Goal: Task Accomplishment & Management: Complete application form

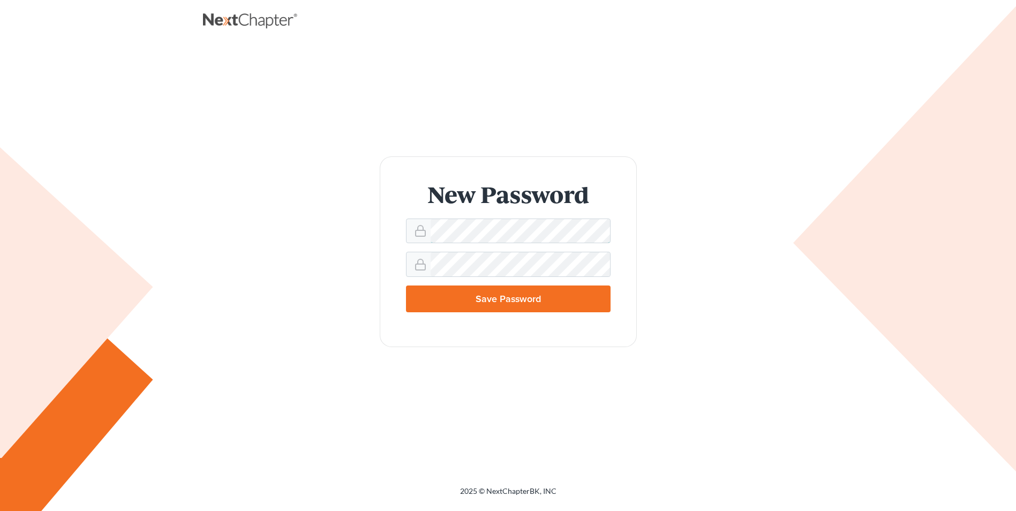
click at [402, 235] on form "New Password Save Password" at bounding box center [508, 251] width 257 height 190
click at [456, 299] on input "Save Password" at bounding box center [508, 298] width 205 height 27
type input "Thinking..."
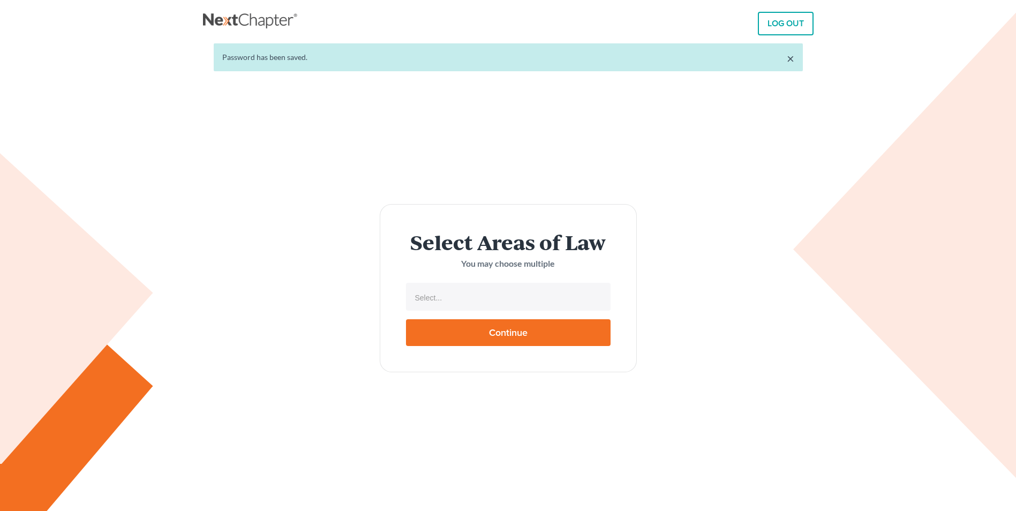
select select
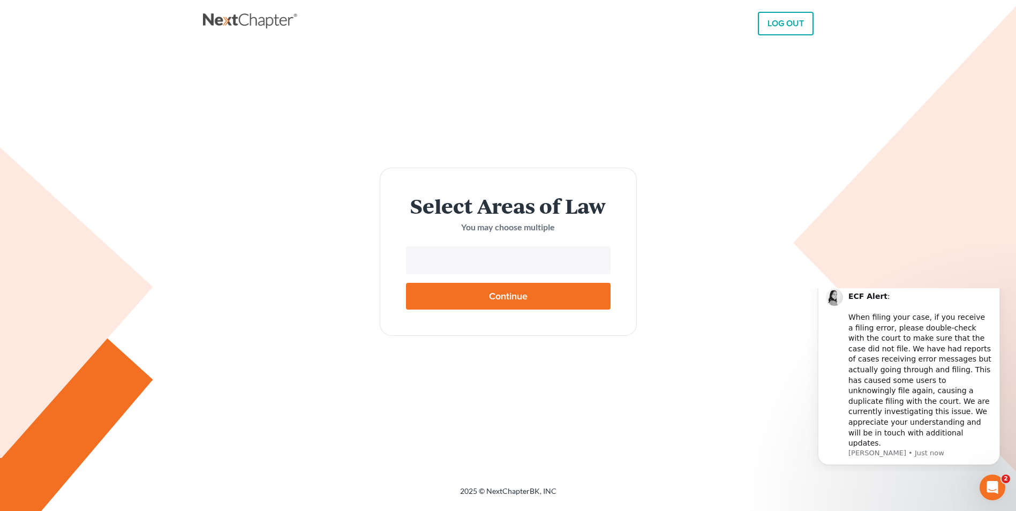
click at [473, 263] on input "text" at bounding box center [507, 261] width 190 height 16
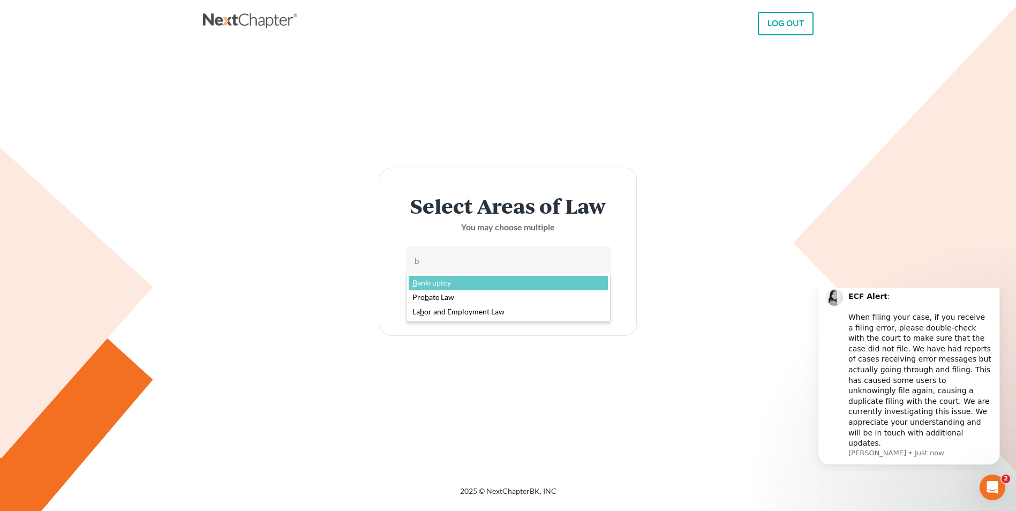
type input "b"
select select "4556"
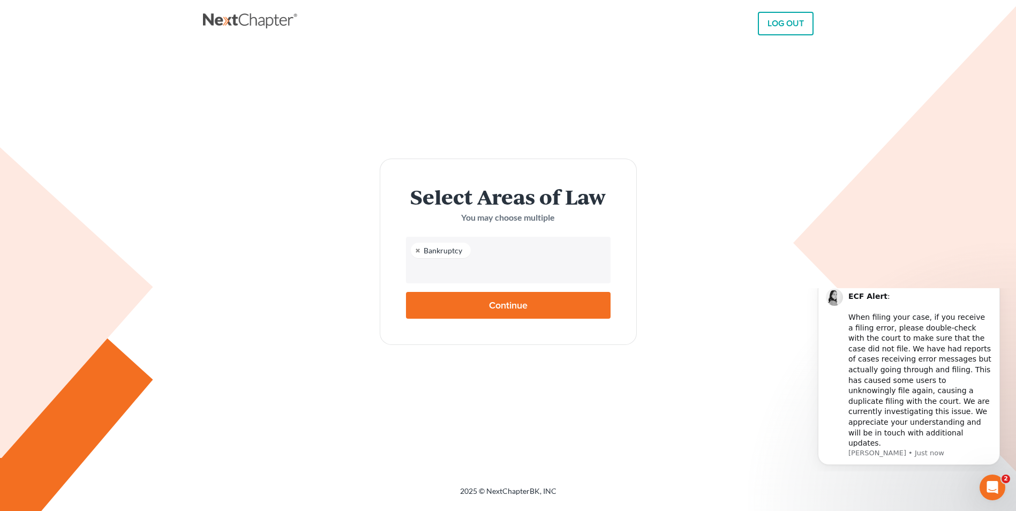
type input "r"
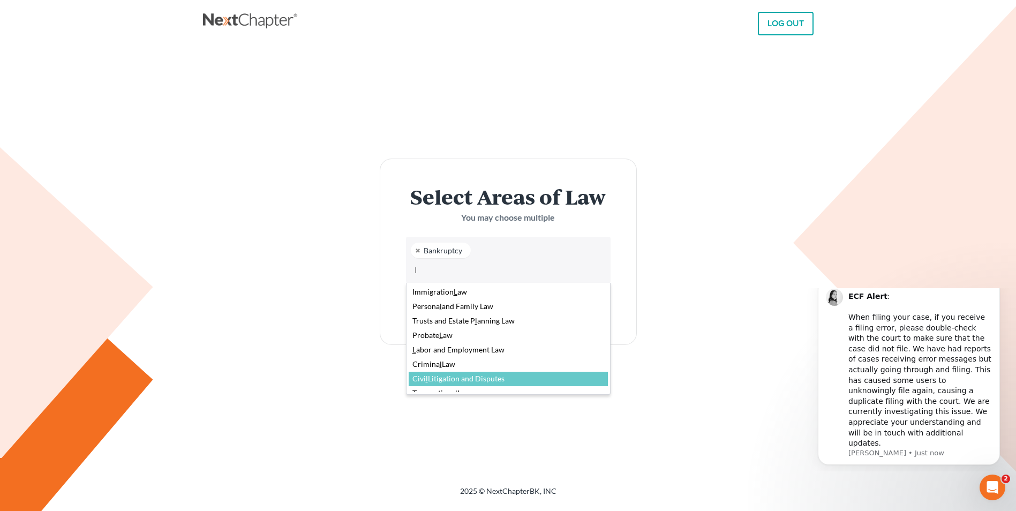
type input "l"
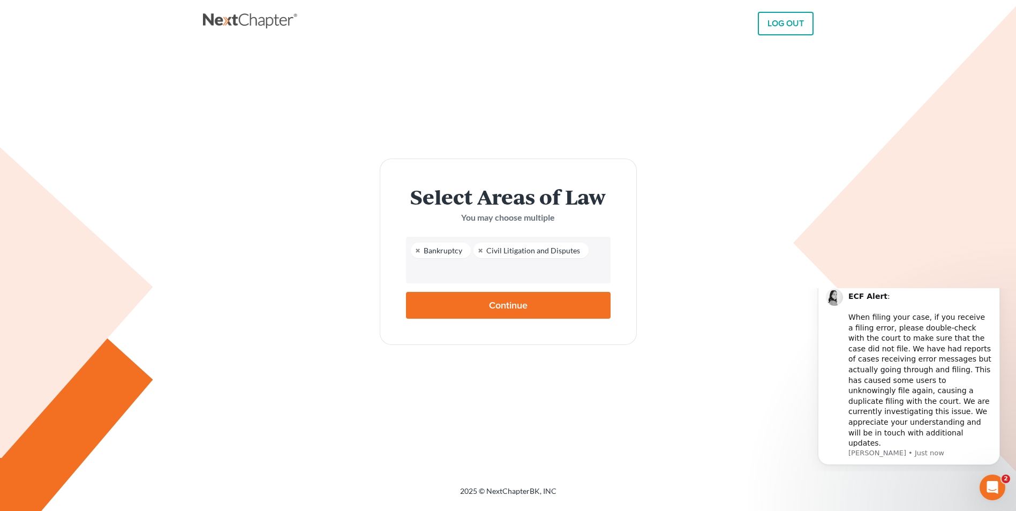
click at [481, 303] on input "Continue" at bounding box center [508, 305] width 205 height 27
type input "Thinking..."
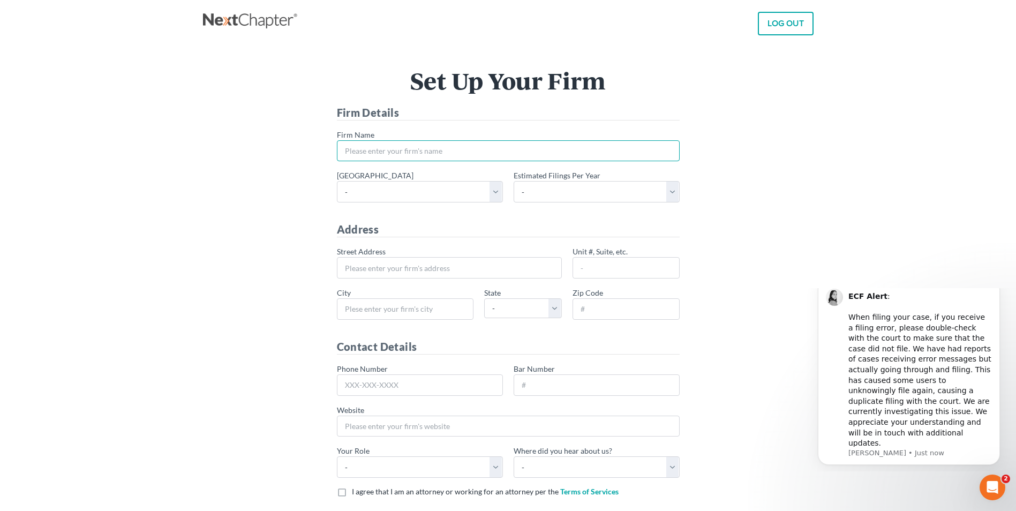
click at [353, 148] on input "* Firm Name" at bounding box center [508, 150] width 343 height 21
type input "[PERSON_NAME] & [PERSON_NAME] Attorneys at Law, LLC"
click at [495, 188] on select "- [US_STATE] - [GEOGRAPHIC_DATA] [US_STATE] - [GEOGRAPHIC_DATA][US_STATE] - Sou…" at bounding box center [420, 191] width 166 height 21
select select "22"
click at [337, 181] on select "- [US_STATE] - [GEOGRAPHIC_DATA] [US_STATE] - [GEOGRAPHIC_DATA][US_STATE] - Sou…" at bounding box center [420, 191] width 166 height 21
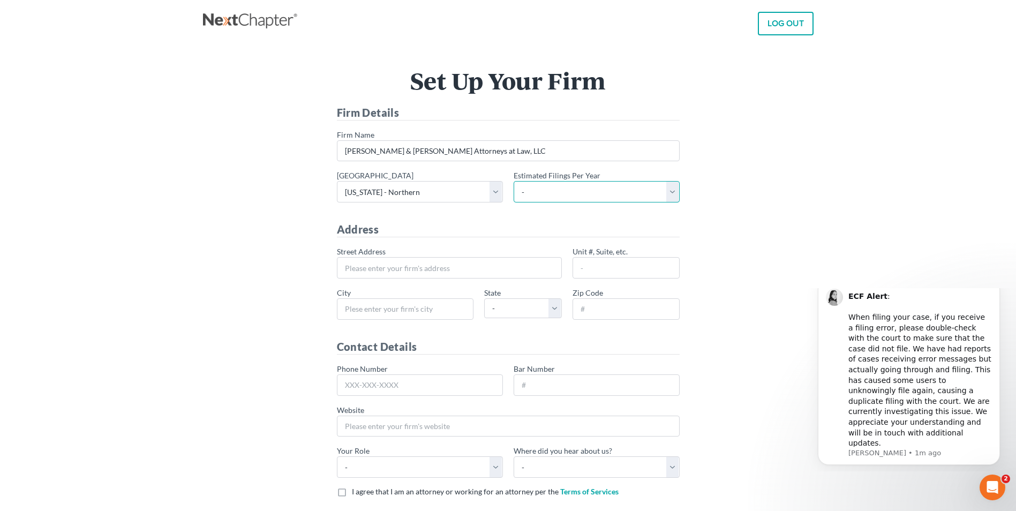
click at [672, 191] on select "- 1-10 11-50 50+" at bounding box center [596, 191] width 166 height 21
click at [513, 181] on select "- 1-10 11-50 50+" at bounding box center [596, 191] width 166 height 21
click at [673, 191] on select "- 1-10 11-50 50+" at bounding box center [596, 191] width 166 height 21
select select "10"
click at [513, 181] on select "- 1-10 11-50 50+" at bounding box center [596, 191] width 166 height 21
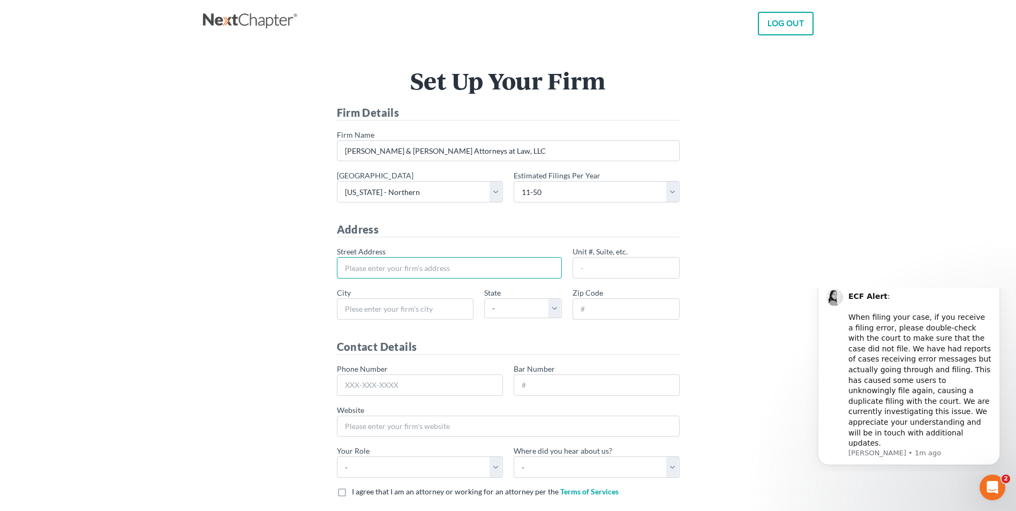
click at [377, 272] on input "* Street Address" at bounding box center [449, 267] width 225 height 21
type input "[STREET_ADDRESS]"
type input "375"
type input "Duluth"
select select "GA"
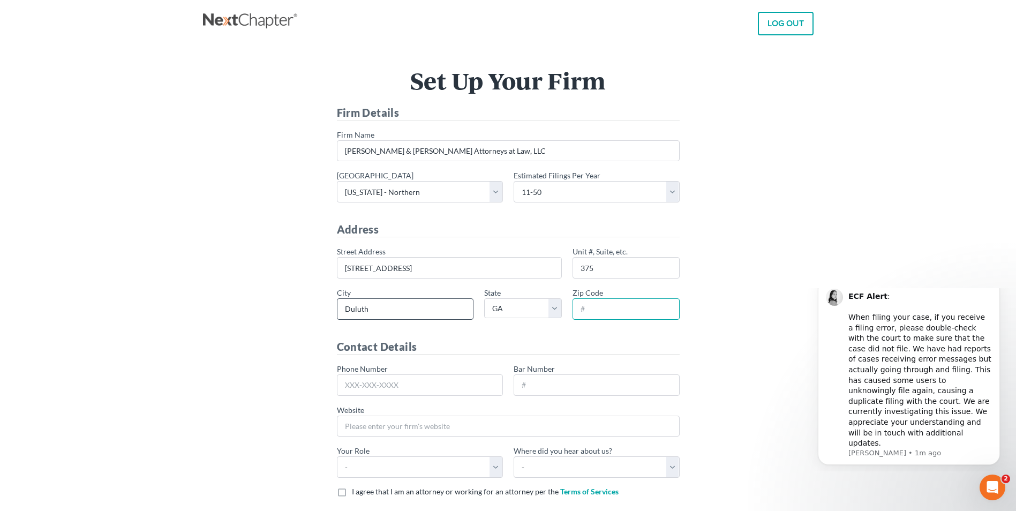
type input "30097"
type input "[PHONE_NUMBER]"
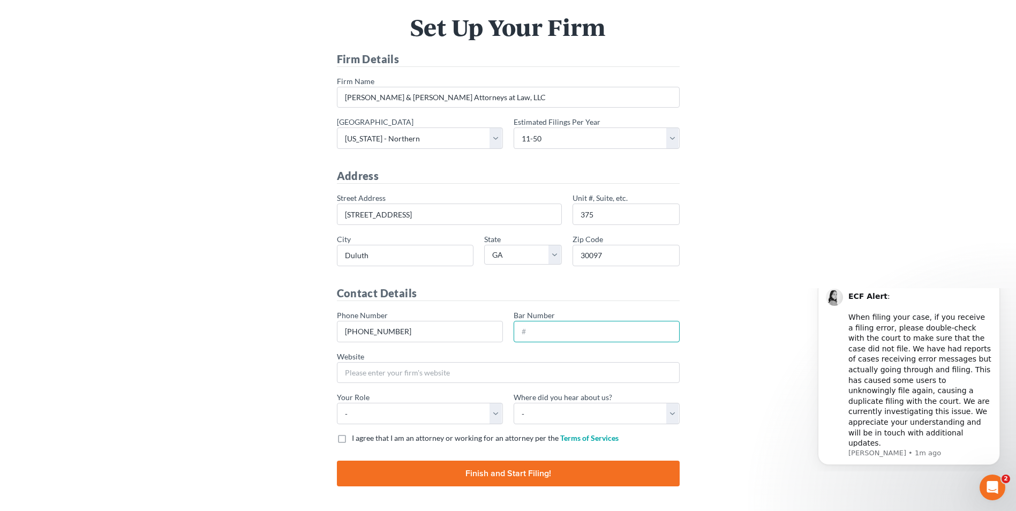
click at [542, 337] on input "Bar Number" at bounding box center [596, 331] width 166 height 21
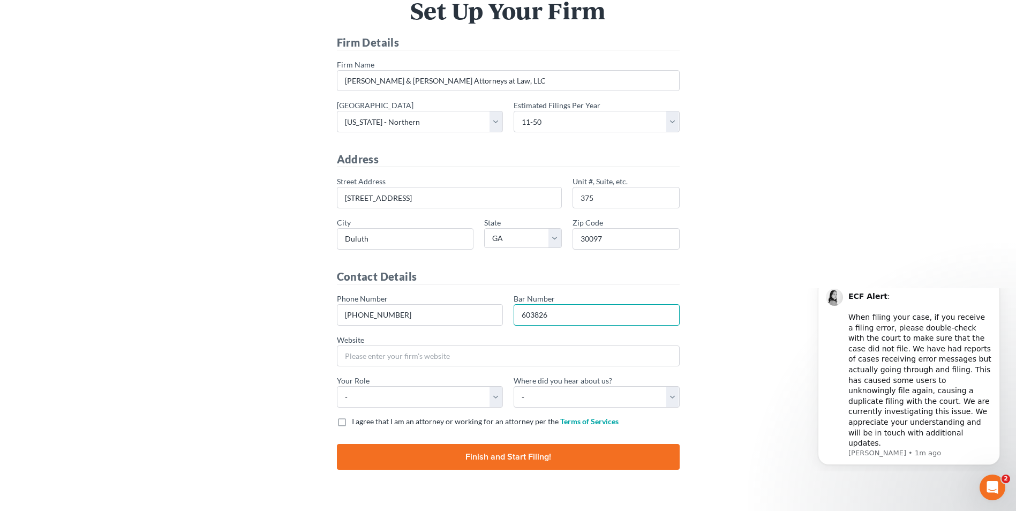
scroll to position [87, 0]
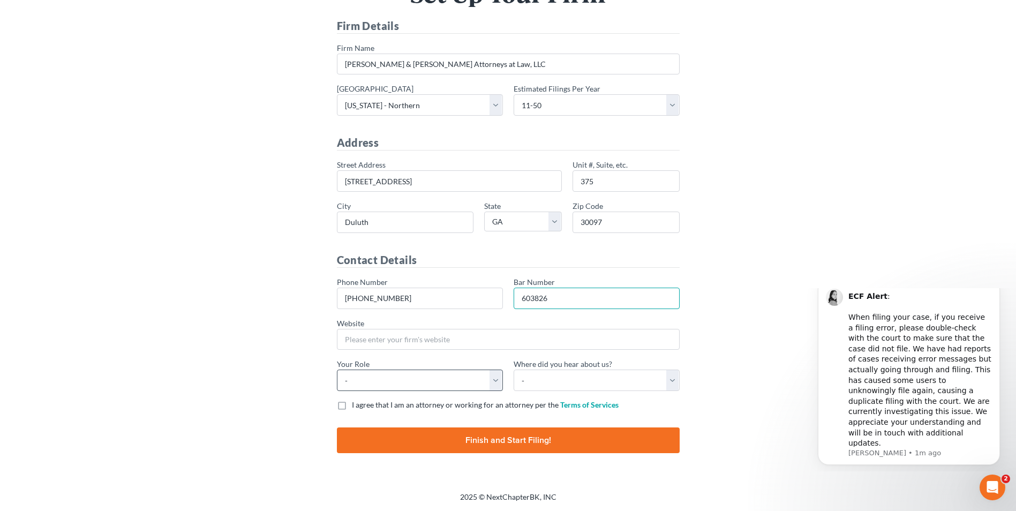
type input "603826"
click at [495, 383] on select "- Attorney Paralegal Assistant" at bounding box center [420, 379] width 166 height 21
select select "attorney"
click at [337, 369] on select "- Attorney Paralegal Assistant" at bounding box center [420, 379] width 166 height 21
click at [670, 382] on select "- Bar association Capterra Clio Email Facebook Google Word of mouth Other" at bounding box center [596, 379] width 166 height 21
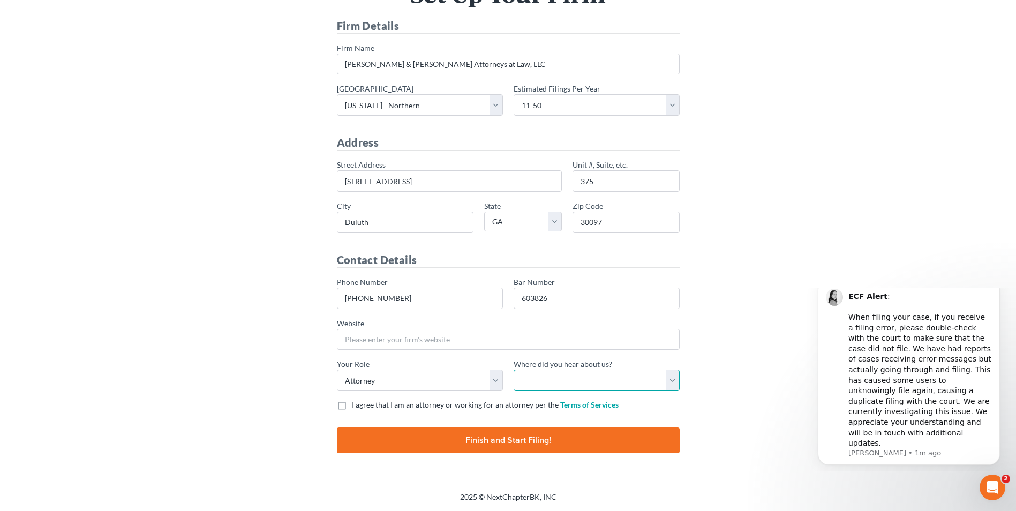
select select "Word of Mouth"
click at [513, 369] on select "- Bar association Capterra Clio Email Facebook Google Word of mouth Other" at bounding box center [596, 379] width 166 height 21
click at [352, 405] on label "I agree that I am an attorney or working for an attorney per the Terms of Servi…" at bounding box center [485, 404] width 267 height 11
click at [356, 405] on input "I agree that I am an attorney or working for an attorney per the Terms of Servi…" at bounding box center [359, 402] width 7 height 7
checkbox input "true"
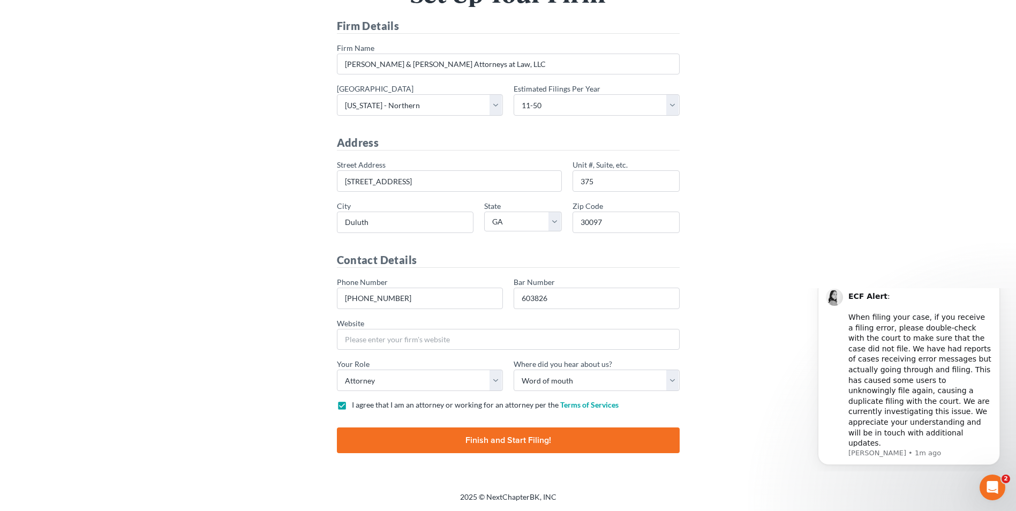
click at [492, 440] on input "Finish and Start Filing!" at bounding box center [508, 440] width 343 height 26
type input "Thinking..."
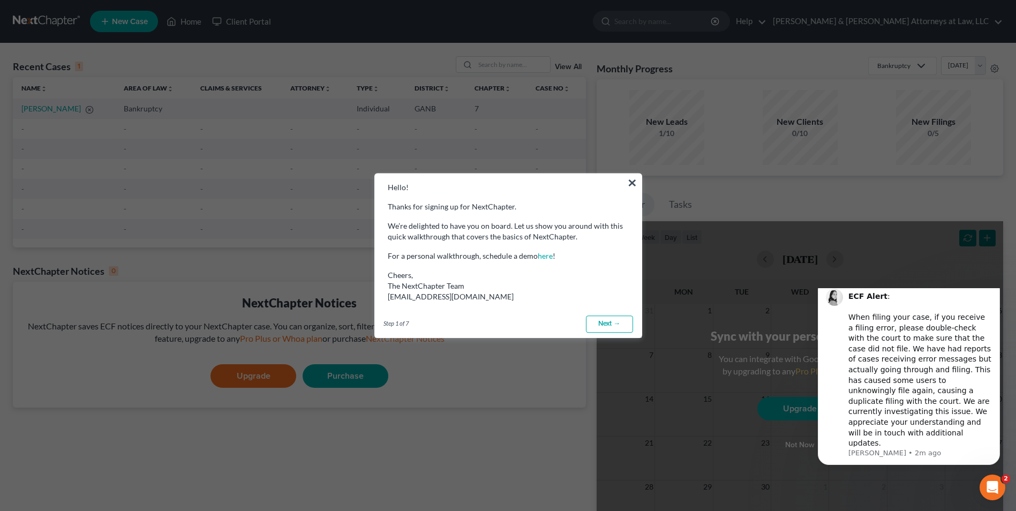
click at [604, 319] on link "Next →" at bounding box center [609, 323] width 47 height 17
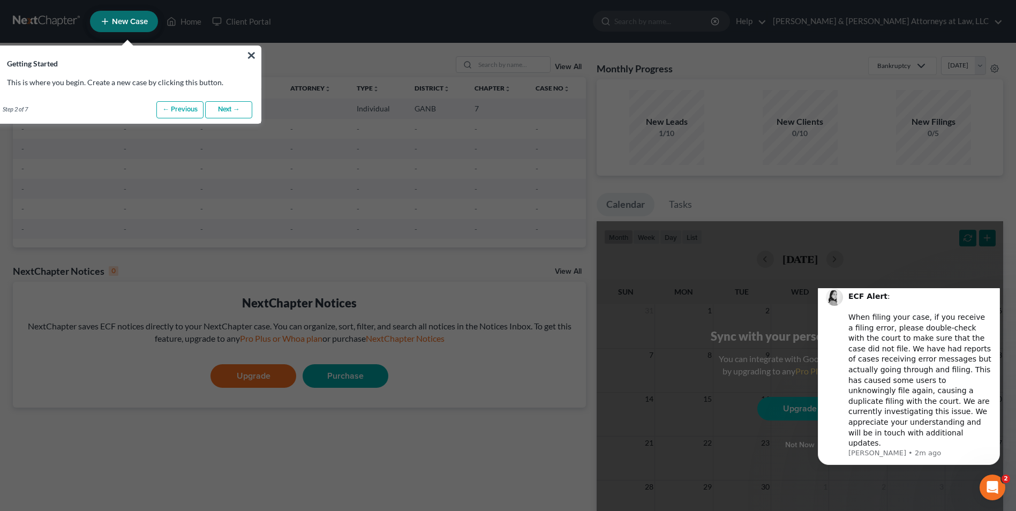
click at [224, 109] on link "Next →" at bounding box center [228, 109] width 47 height 17
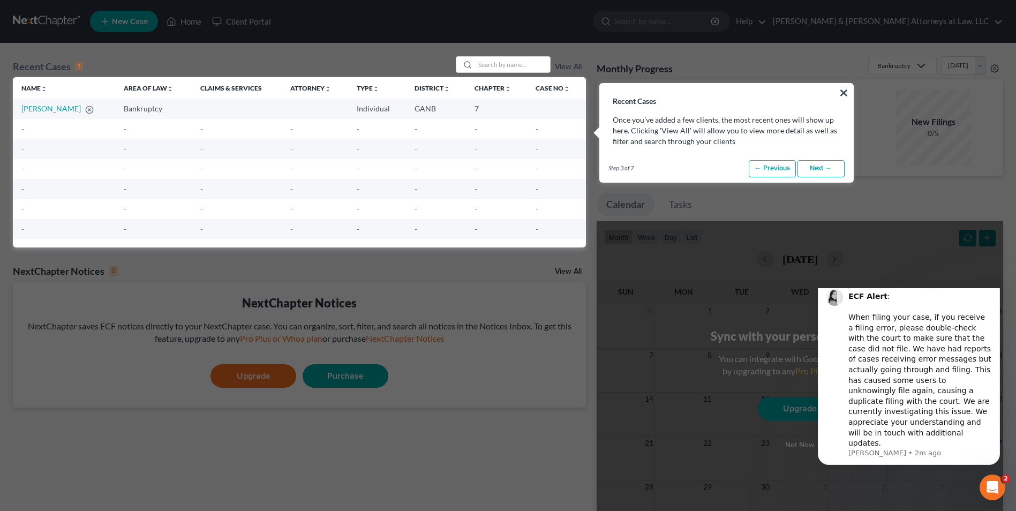
click at [821, 171] on link "Next →" at bounding box center [820, 168] width 47 height 17
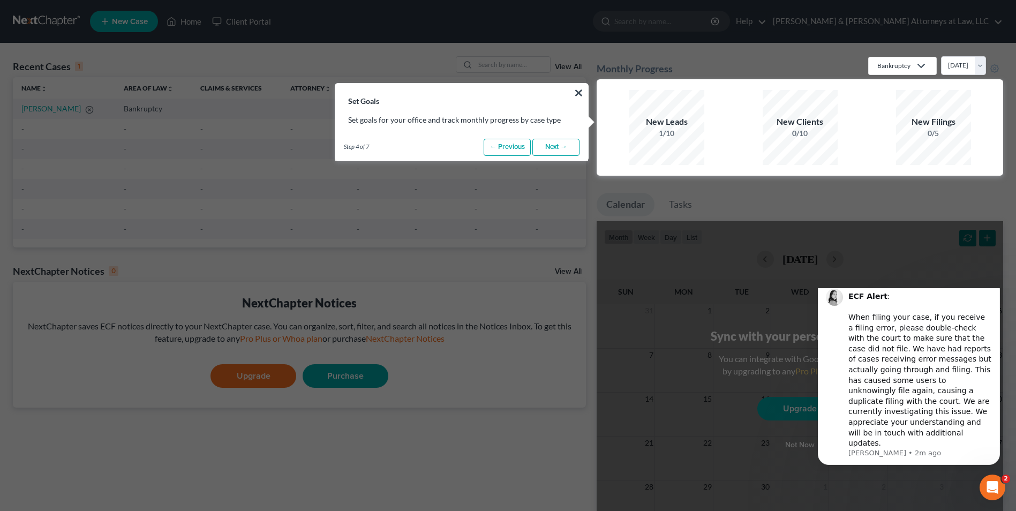
click at [550, 146] on link "Next →" at bounding box center [555, 147] width 47 height 17
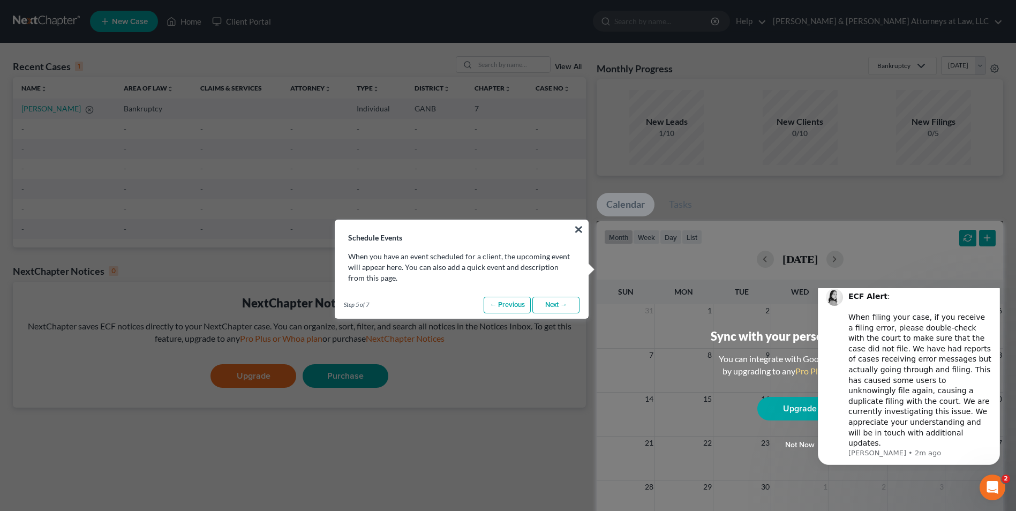
click at [551, 305] on link "Next →" at bounding box center [555, 305] width 47 height 17
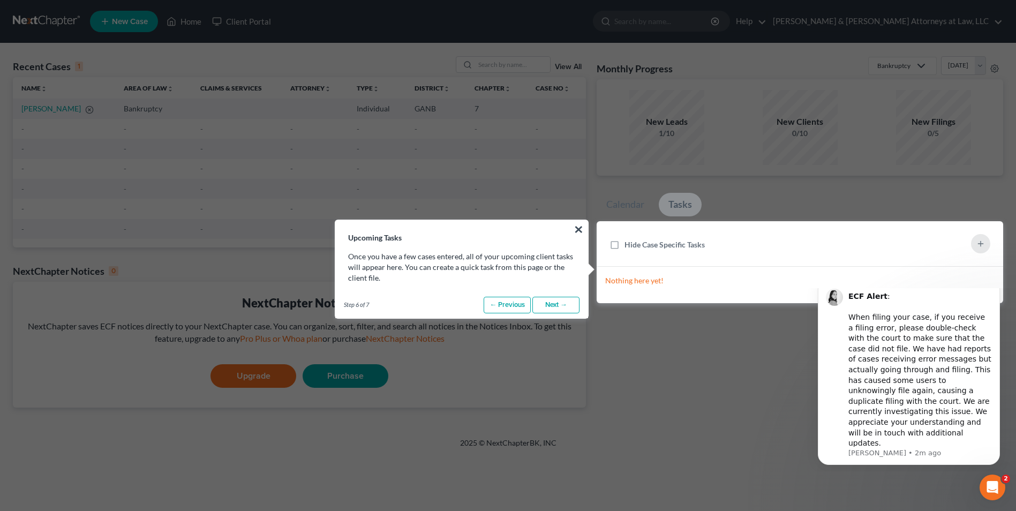
click at [551, 305] on link "Next →" at bounding box center [555, 305] width 47 height 17
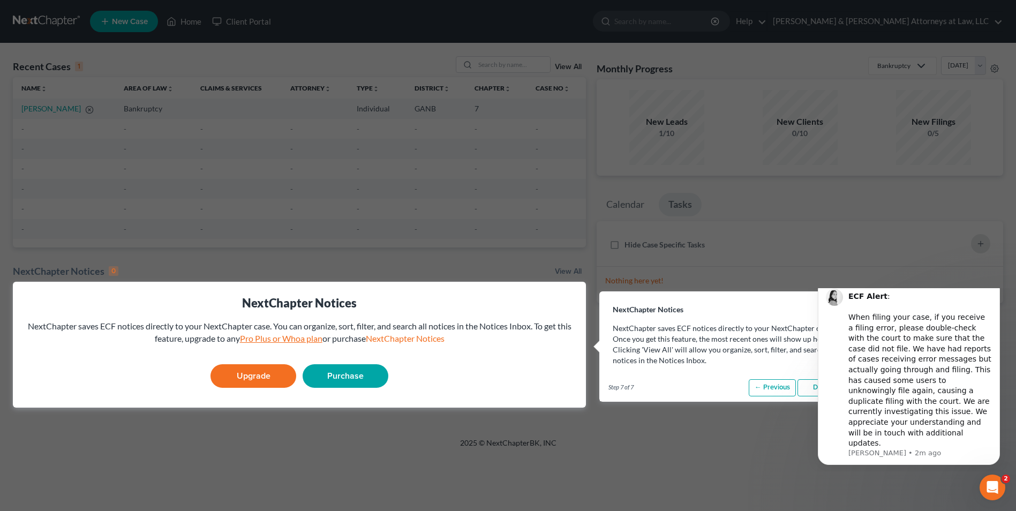
click at [251, 339] on link "Pro Plus or Whoa plan" at bounding box center [281, 338] width 82 height 10
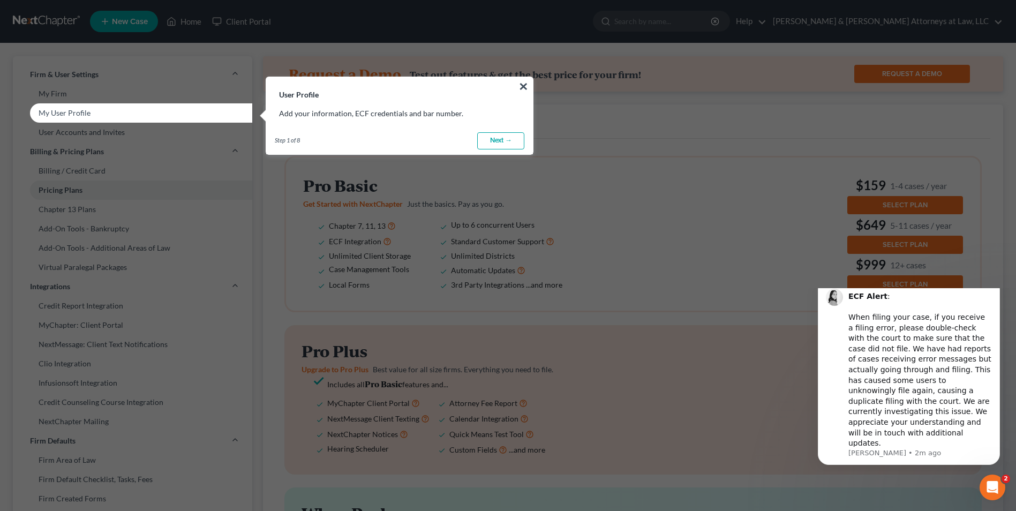
click at [497, 138] on link "Next →" at bounding box center [500, 140] width 47 height 17
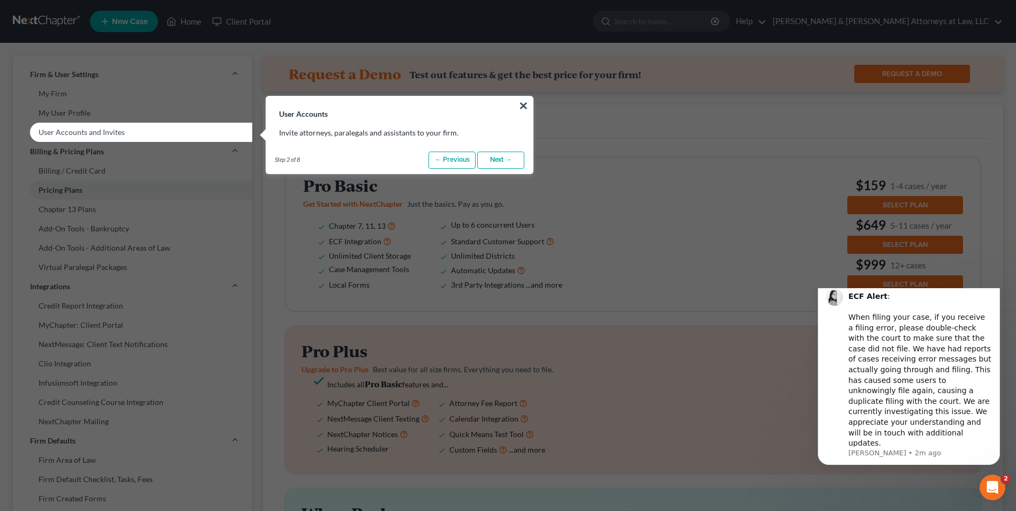
click at [495, 163] on link "Next →" at bounding box center [500, 160] width 47 height 17
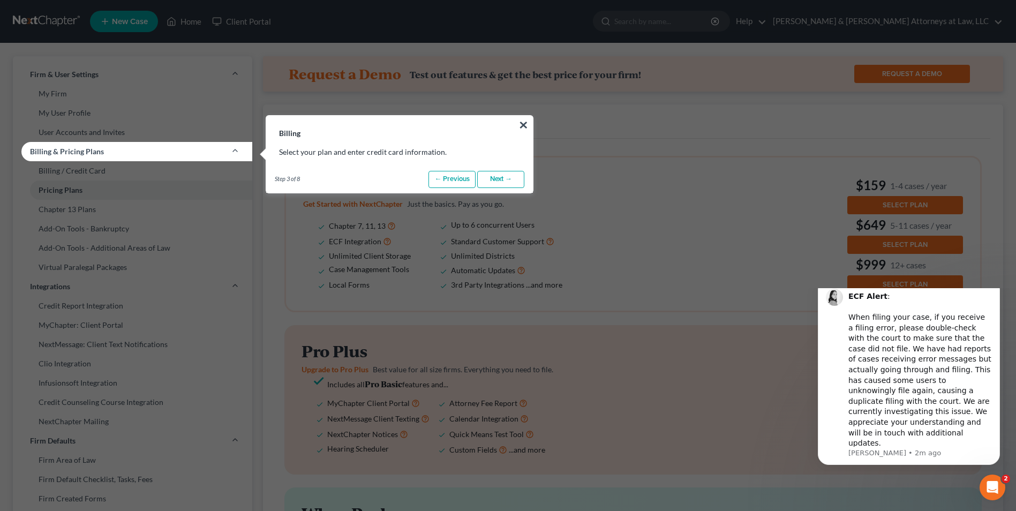
click at [495, 183] on link "Next →" at bounding box center [500, 179] width 47 height 17
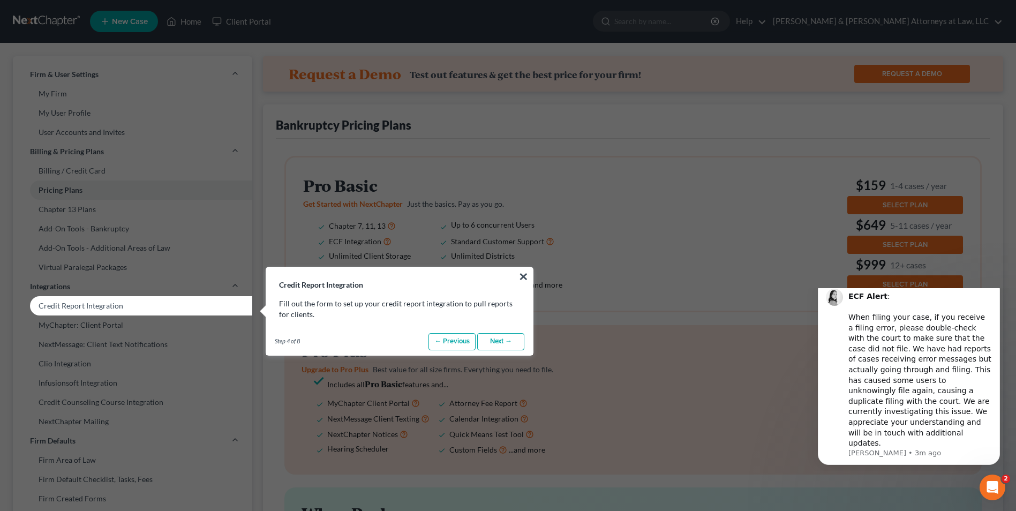
click at [501, 339] on link "Next →" at bounding box center [500, 341] width 47 height 17
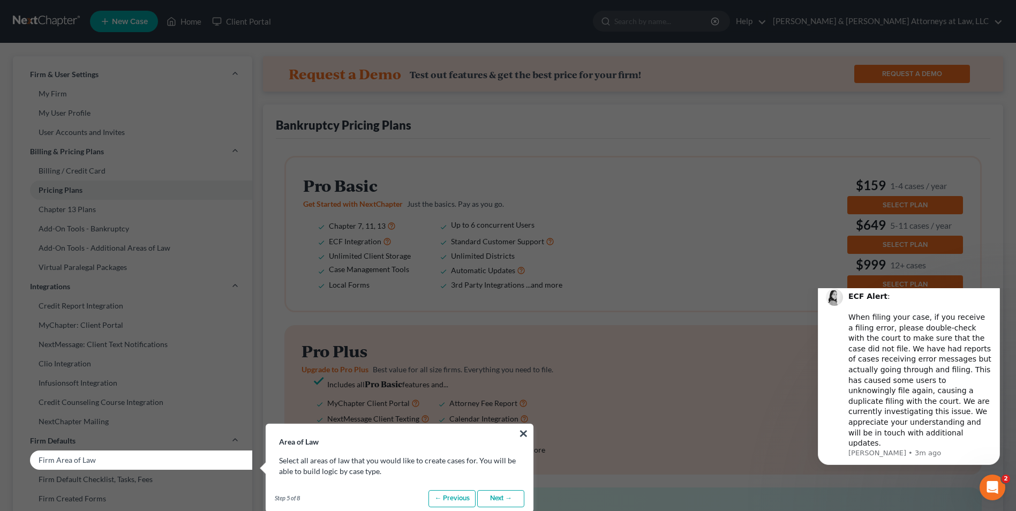
click at [493, 499] on link "Next →" at bounding box center [500, 498] width 47 height 17
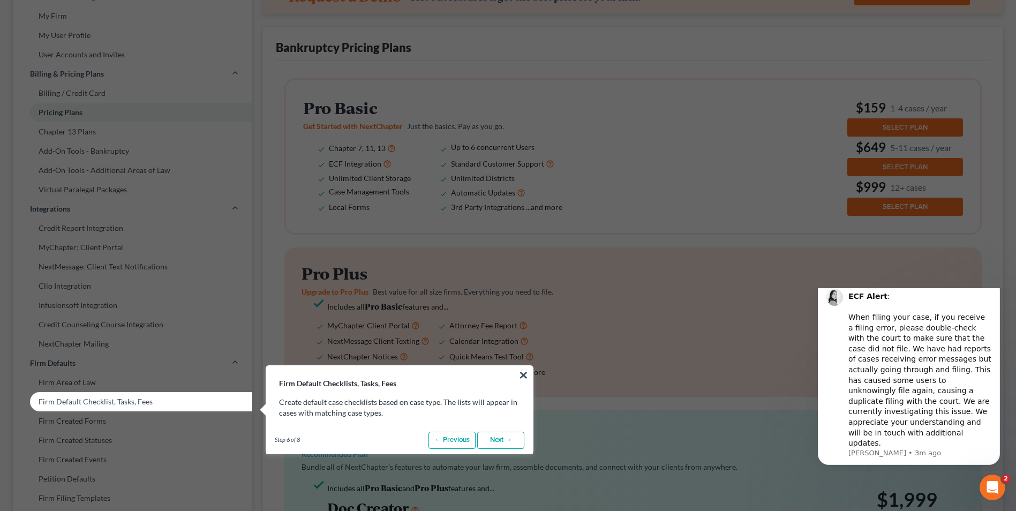
scroll to position [107, 0]
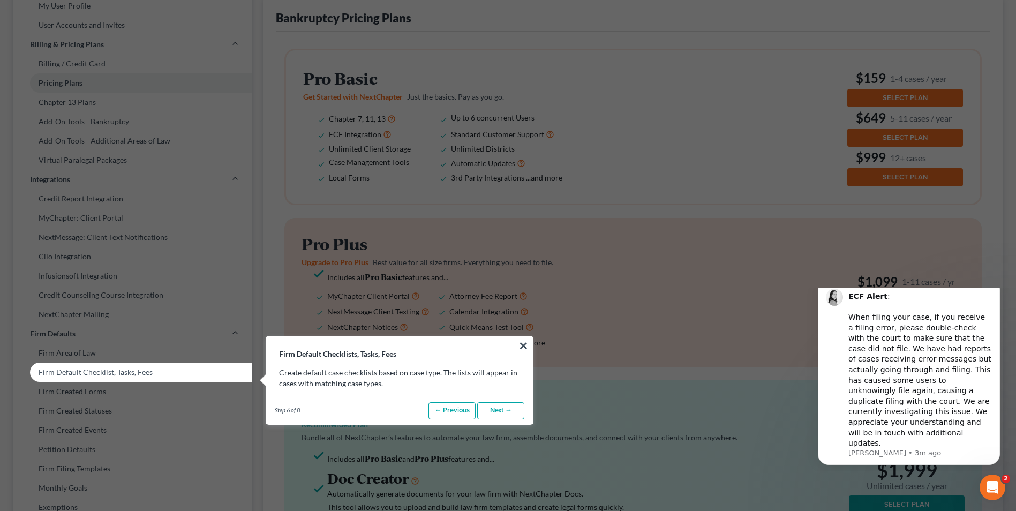
click at [506, 407] on link "Next →" at bounding box center [500, 410] width 47 height 17
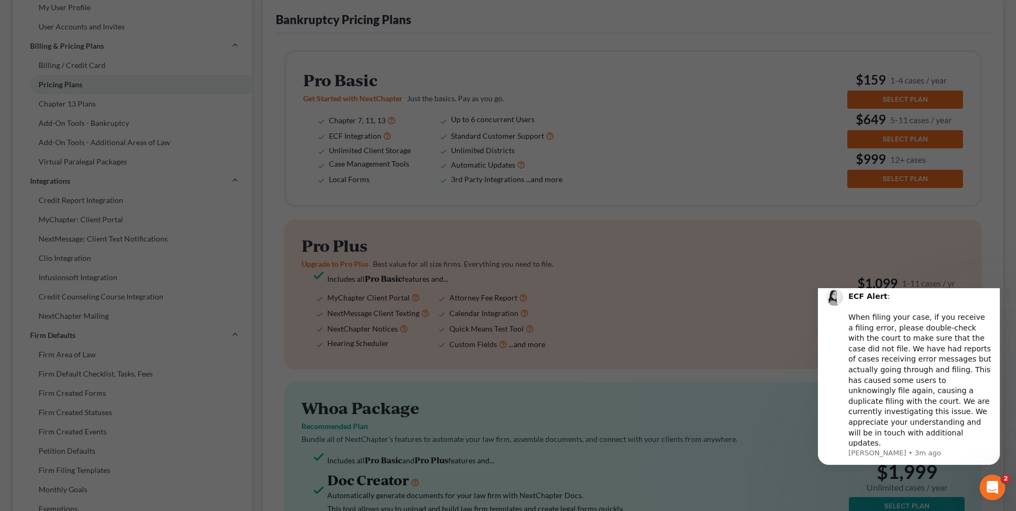
scroll to position [54, 0]
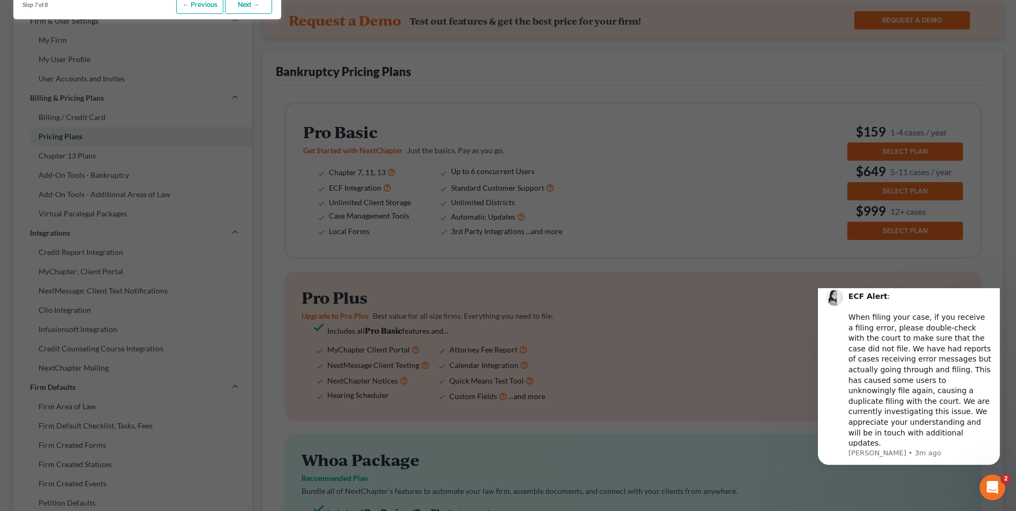
click at [998, 285] on icon "Dismiss notification" at bounding box center [997, 282] width 6 height 6
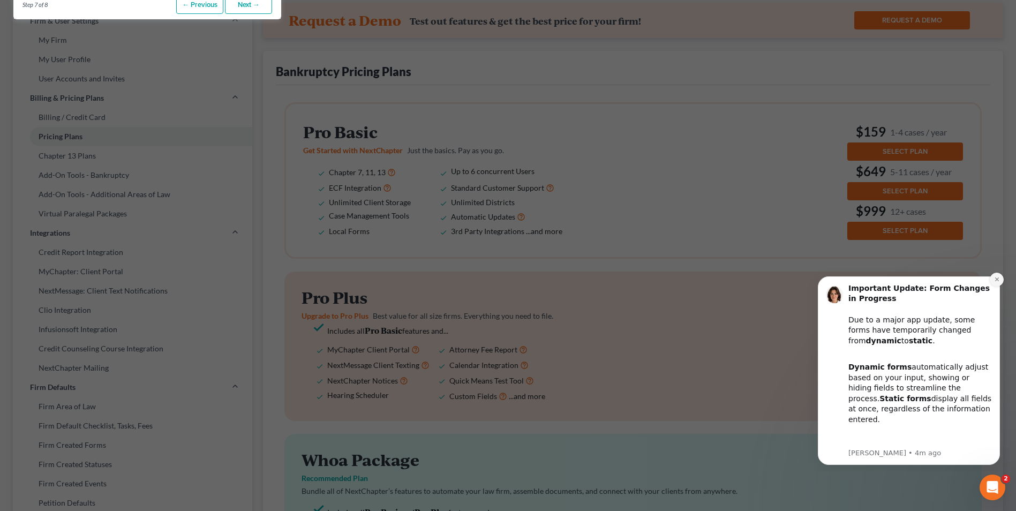
click at [997, 279] on icon "Dismiss notification" at bounding box center [996, 279] width 4 height 4
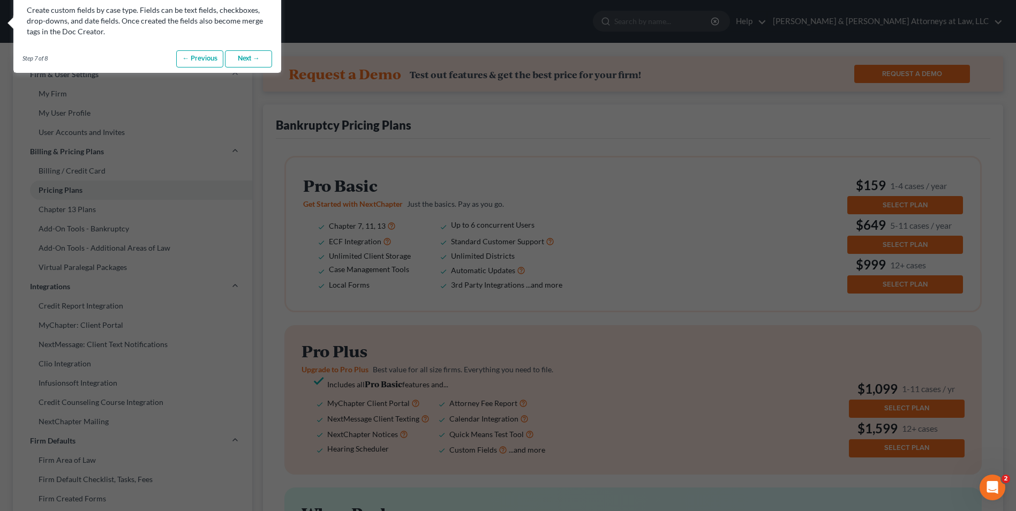
click at [252, 60] on link "Next →" at bounding box center [248, 58] width 47 height 17
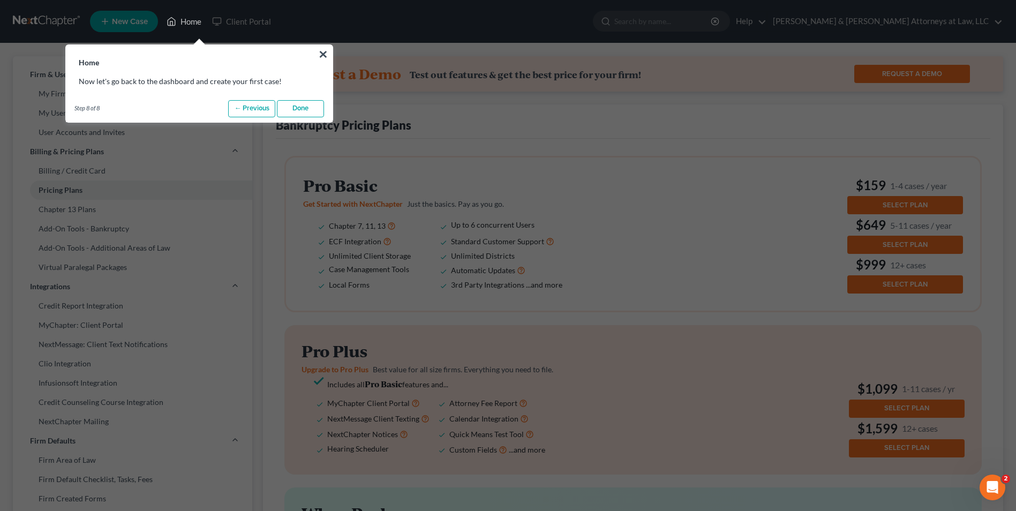
click at [305, 112] on link "Done" at bounding box center [300, 108] width 47 height 17
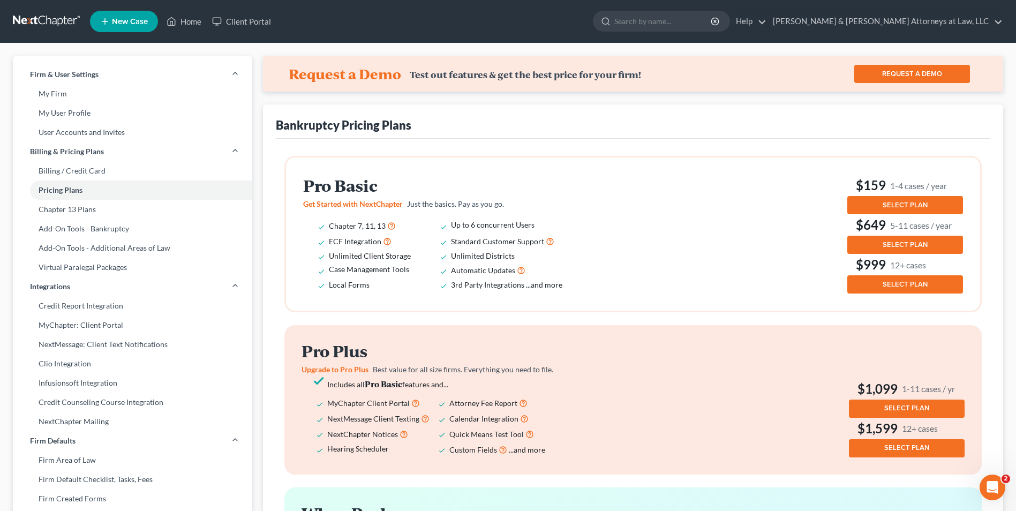
click at [905, 202] on span "SELECT PLAN" at bounding box center [904, 205] width 45 height 9
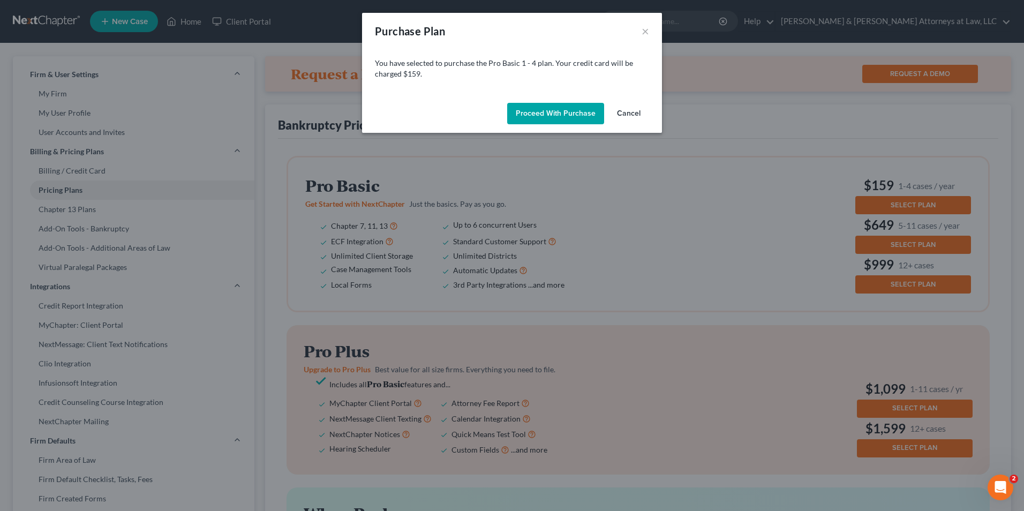
click at [632, 112] on button "Cancel" at bounding box center [628, 113] width 41 height 21
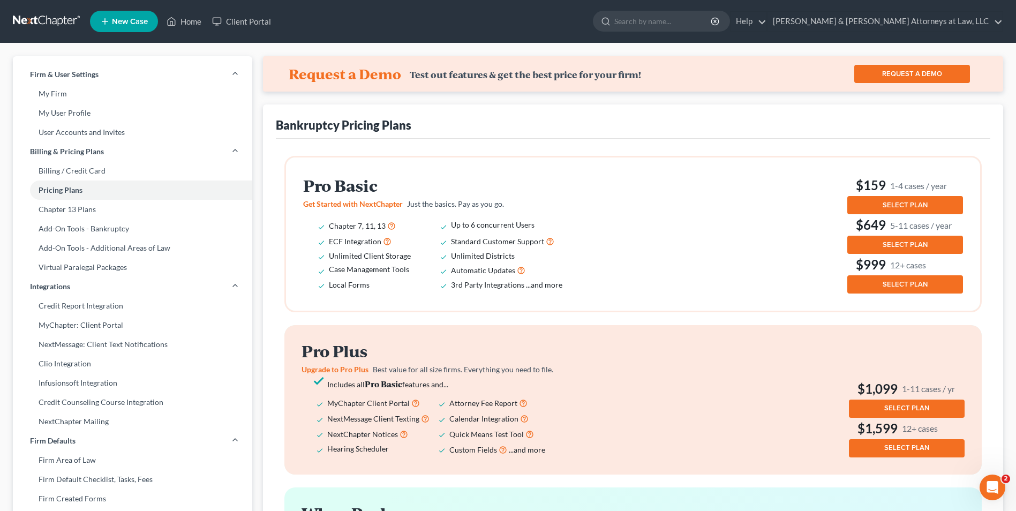
click at [770, 232] on div "Pro Basic Get Started with NextChapter Just the basics. Pay as you go. Chapter …" at bounding box center [633, 234] width 660 height 119
click at [922, 75] on link "REQUEST A DEMO" at bounding box center [912, 74] width 116 height 18
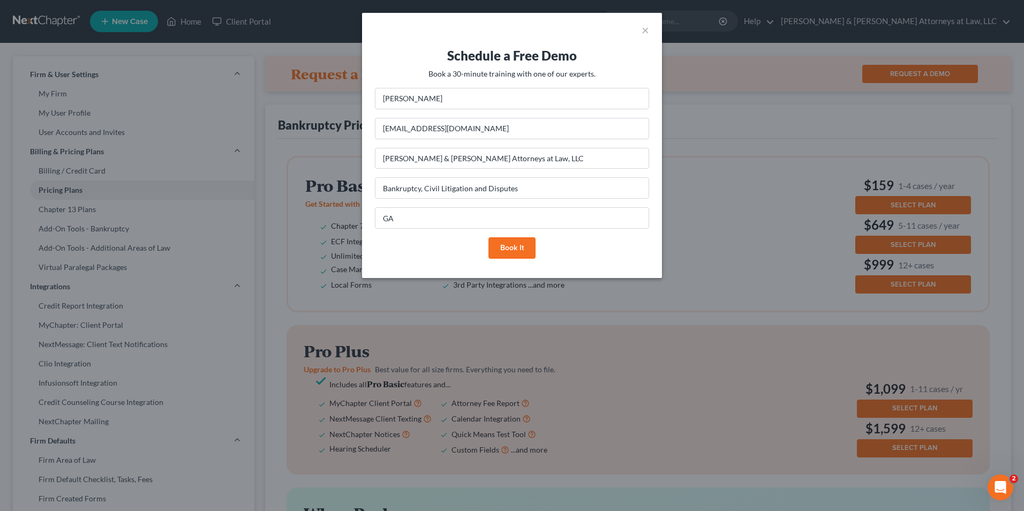
click at [517, 251] on button "Book it" at bounding box center [511, 247] width 47 height 21
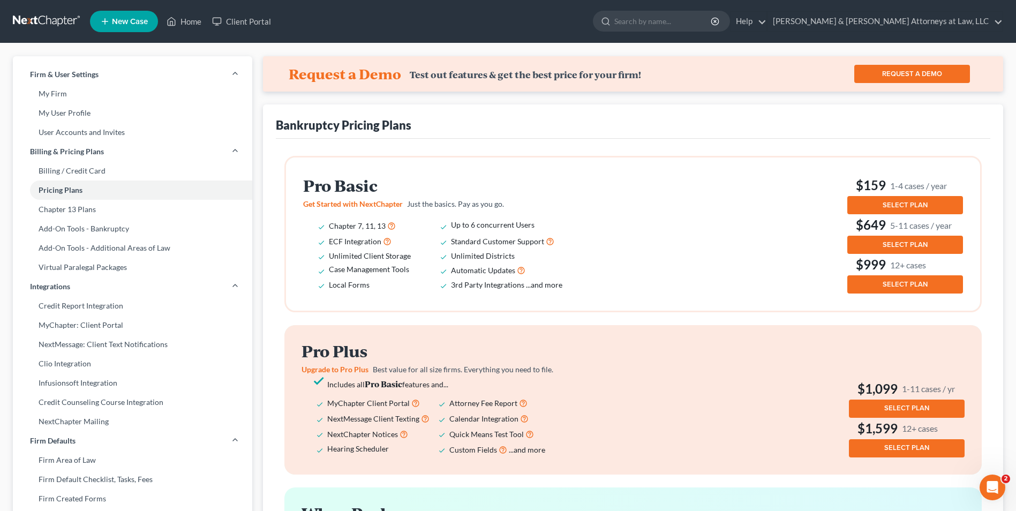
click at [900, 206] on span "SELECT PLAN" at bounding box center [904, 205] width 45 height 9
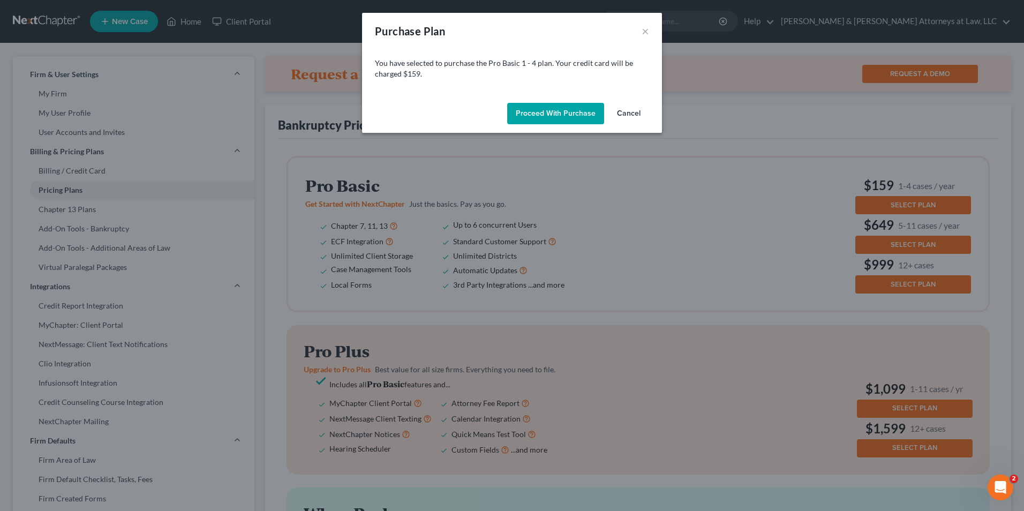
click at [554, 115] on button "Proceed with Purchase" at bounding box center [555, 113] width 97 height 21
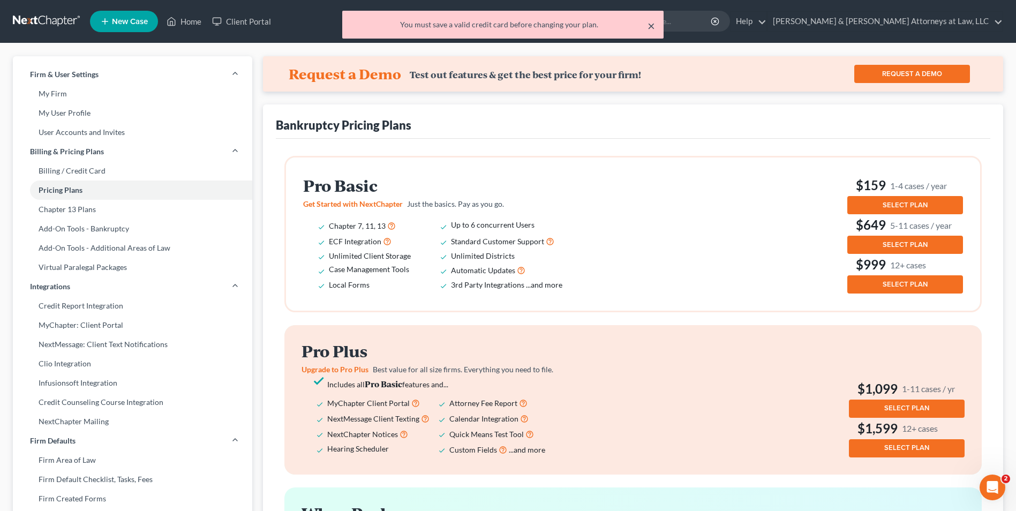
click at [652, 25] on button "×" at bounding box center [650, 25] width 7 height 13
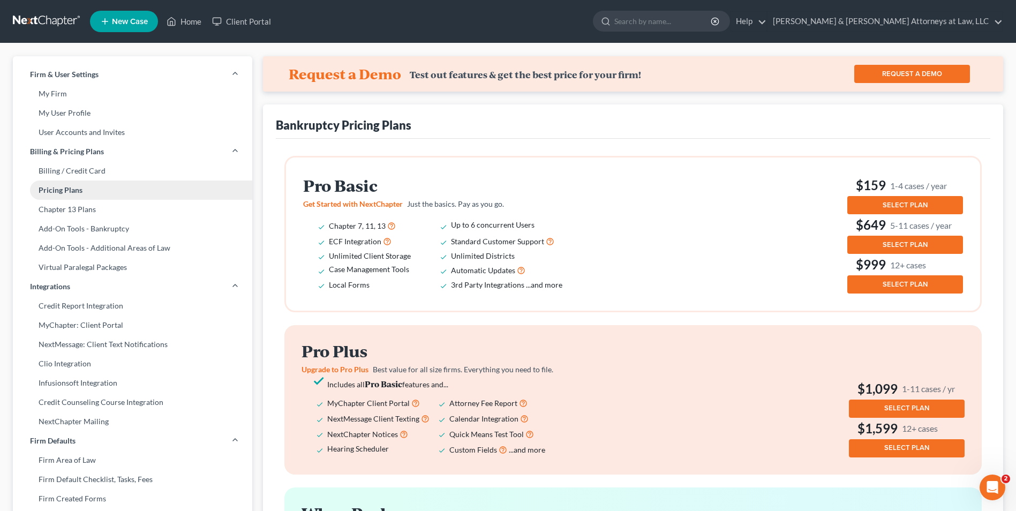
click at [57, 192] on link "Pricing Plans" at bounding box center [132, 189] width 239 height 19
click at [74, 210] on link "Chapter 13 Plans" at bounding box center [132, 209] width 239 height 19
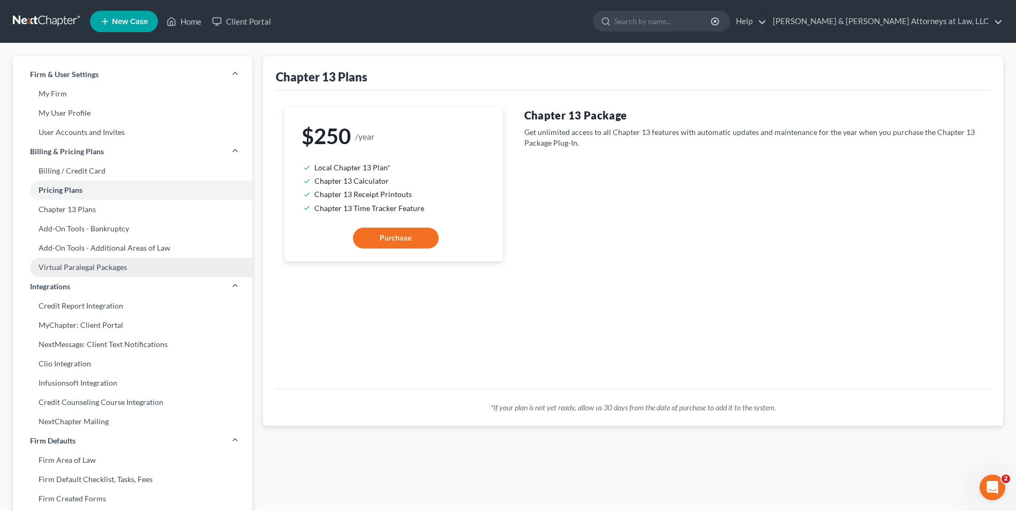
click at [84, 269] on link "Virtual Paralegal Packages" at bounding box center [132, 267] width 239 height 19
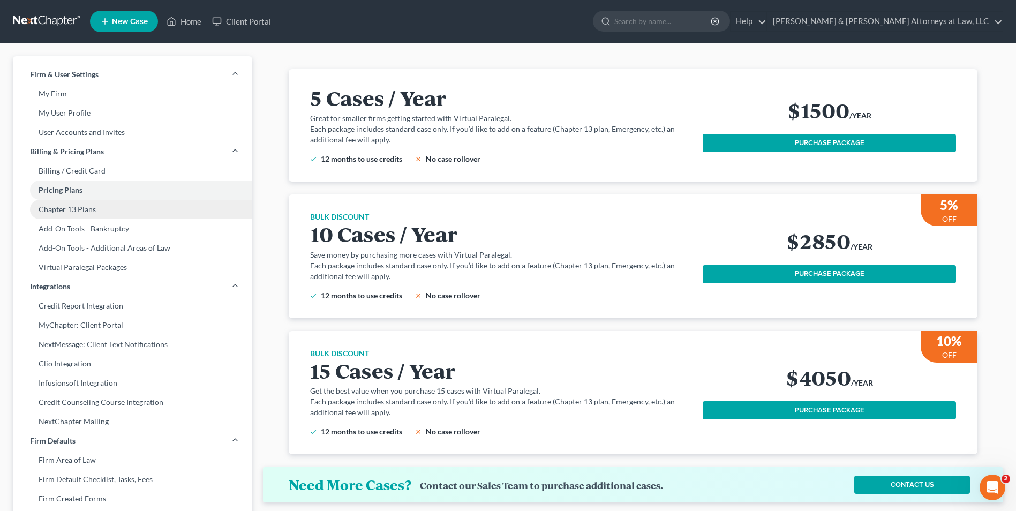
click at [60, 211] on link "Chapter 13 Plans" at bounding box center [132, 209] width 239 height 19
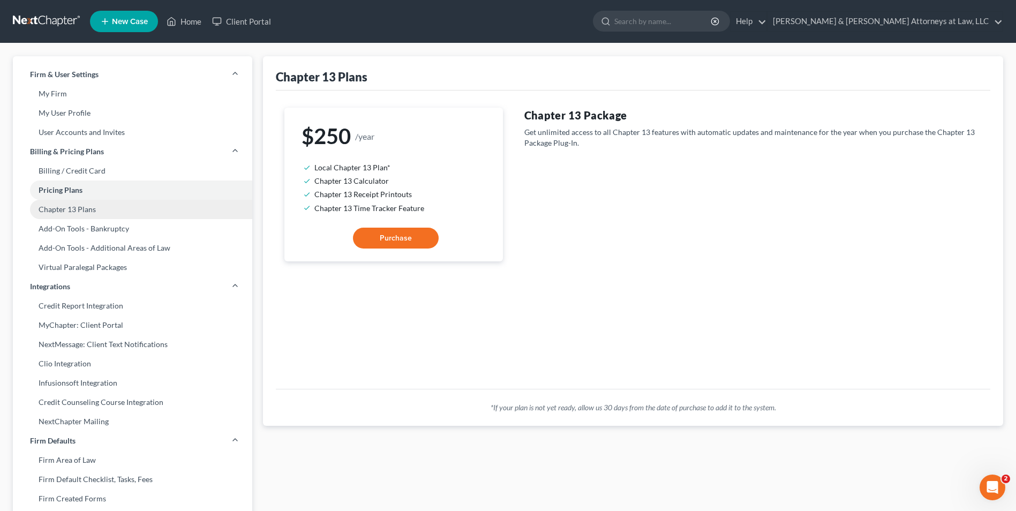
click at [59, 210] on link "Chapter 13 Plans" at bounding box center [132, 209] width 239 height 19
click at [60, 192] on link "Pricing Plans" at bounding box center [132, 189] width 239 height 19
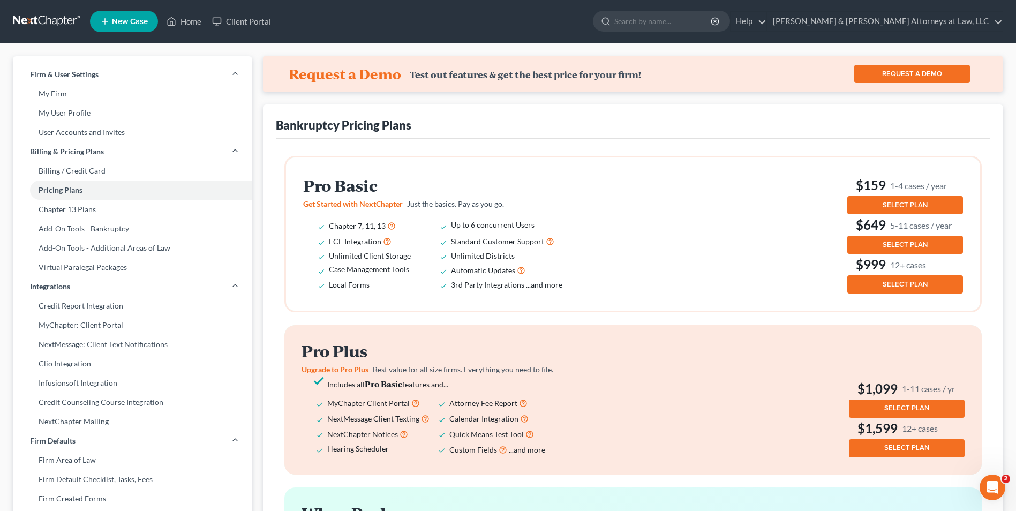
click at [459, 175] on div "Pro Basic Get Started with NextChapter Just the basics. Pay as you go. Chapter …" at bounding box center [633, 234] width 660 height 119
click at [520, 102] on div "Request a Demo Test out features & get the best price for your firm! REQUEST A …" at bounding box center [633, 437] width 740 height 763
